Goal: Task Accomplishment & Management: Use online tool/utility

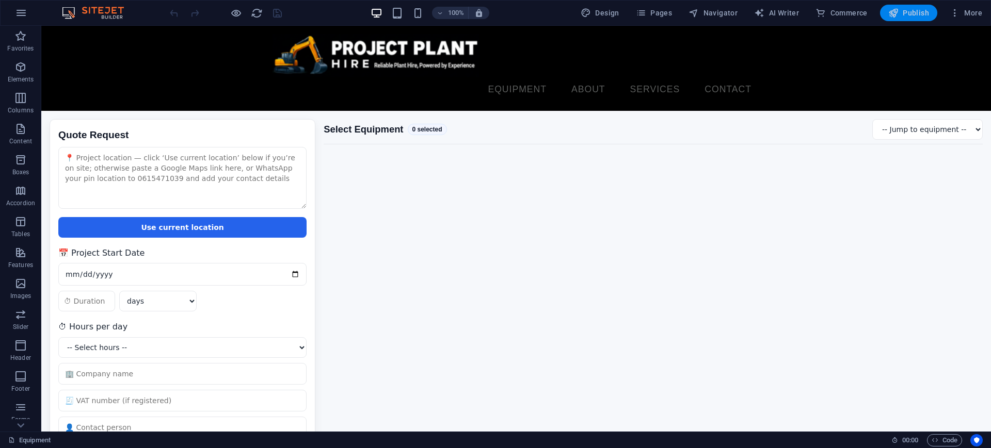
click at [912, 11] on span "Publish" at bounding box center [908, 13] width 41 height 10
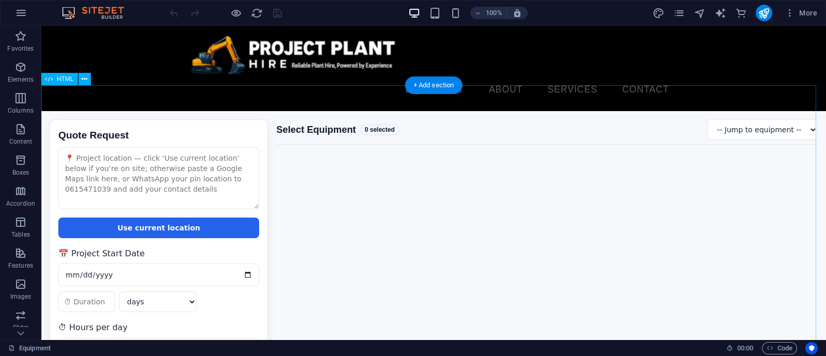
click at [348, 164] on div "Quote Request Quote Request Use current location 📅 Project Start Date days week…" at bounding box center [433, 346] width 784 height 471
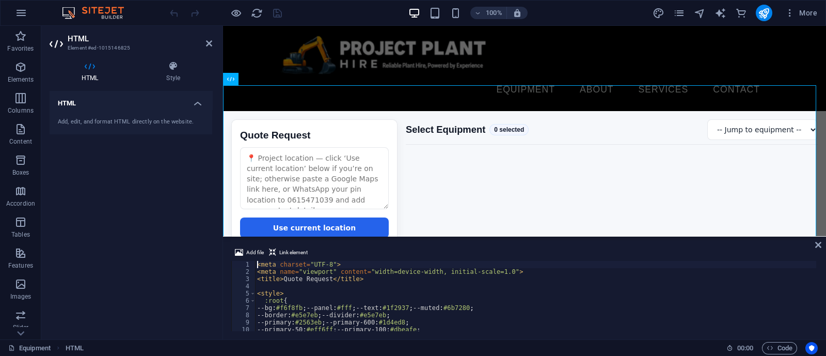
click at [422, 284] on div "< meta charset = "UTF-8" > < meta name = "viewport" content = "width=device-wid…" at bounding box center [744, 302] width 978 height 83
type textarea "</script>"
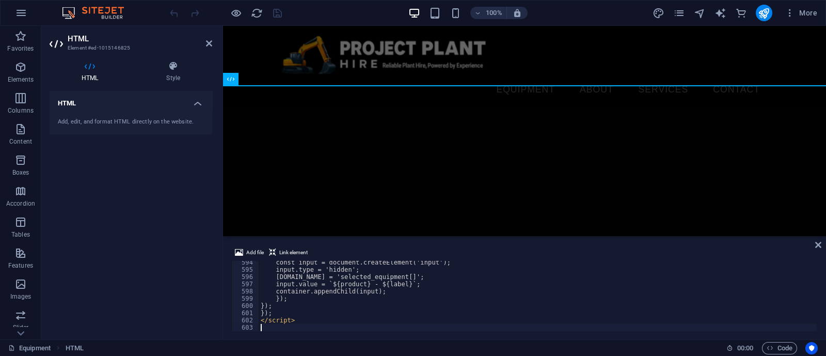
scroll to position [4286, 0]
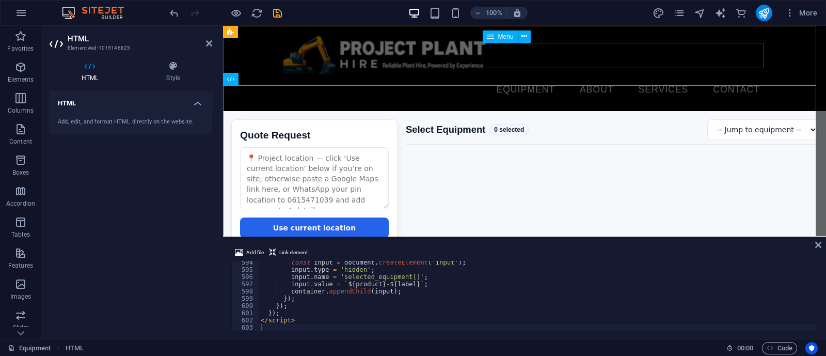
drag, startPoint x: 581, startPoint y: 53, endPoint x: 726, endPoint y: 55, distance: 145.0
click at [765, 77] on nav "Equipment About Services Contact" at bounding box center [524, 90] width 487 height 26
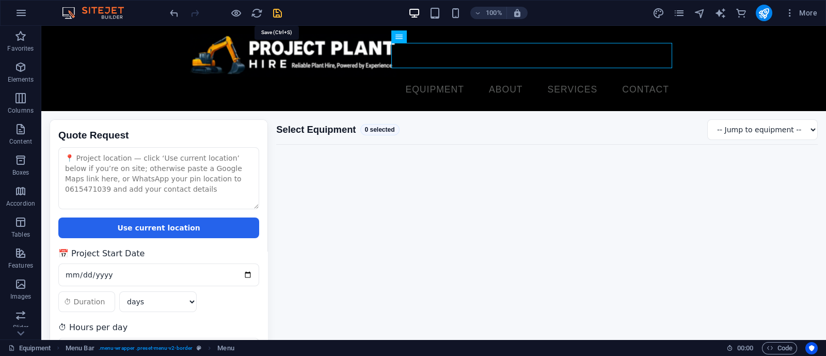
click at [272, 12] on icon "save" at bounding box center [277, 13] width 12 height 12
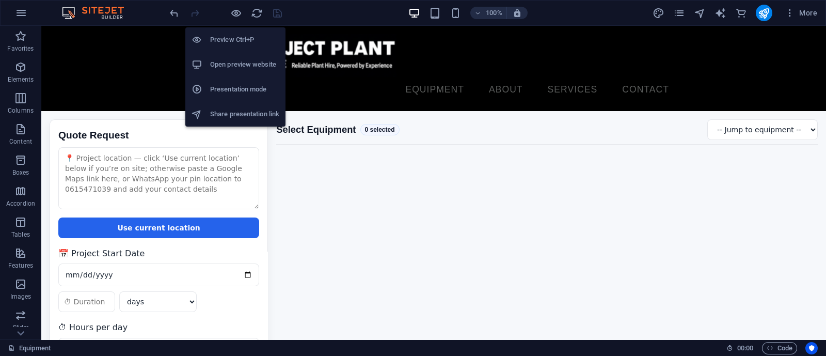
click at [230, 57] on li "Open preview website" at bounding box center [235, 64] width 100 height 25
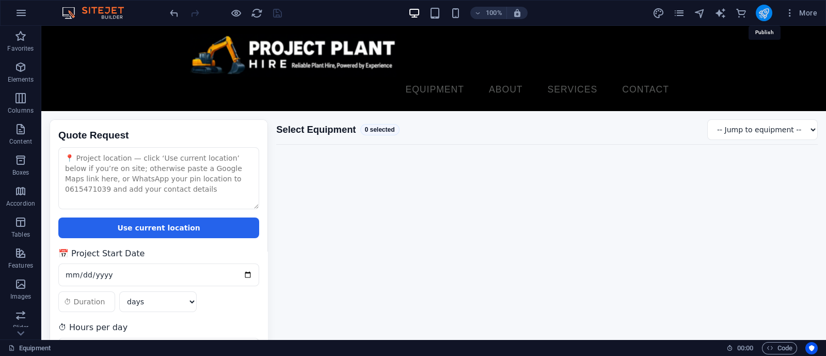
click at [761, 9] on icon "publish" at bounding box center [764, 13] width 12 height 12
